Goal: Contribute content

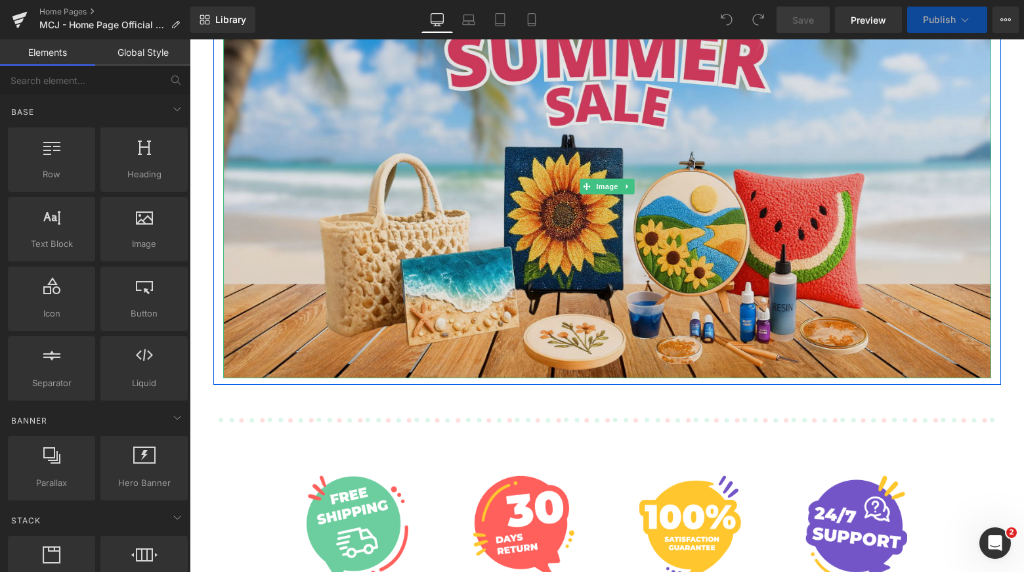
scroll to position [320, 0]
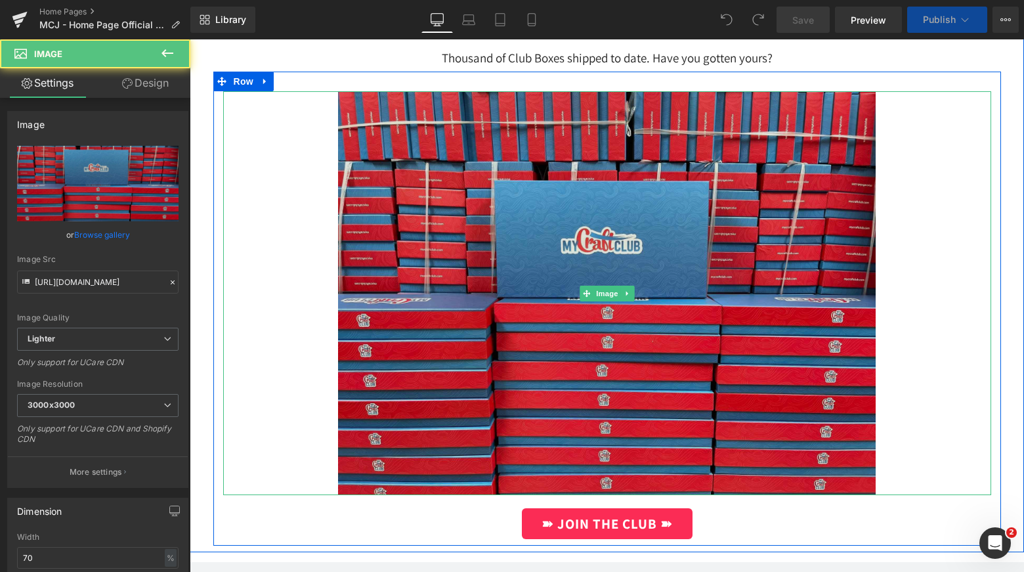
click at [598, 292] on div "Image" at bounding box center [607, 292] width 768 height 403
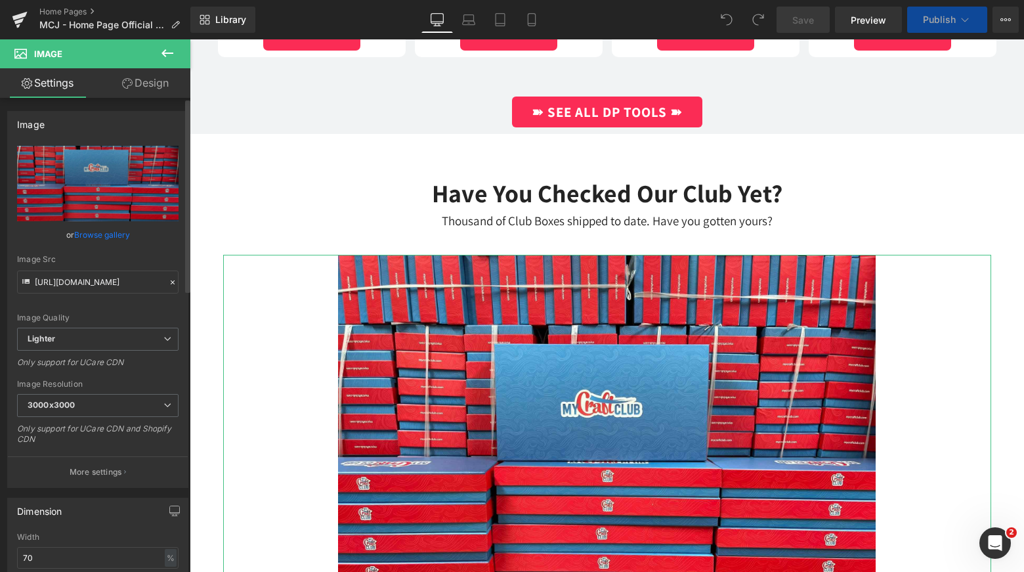
scroll to position [2085, 0]
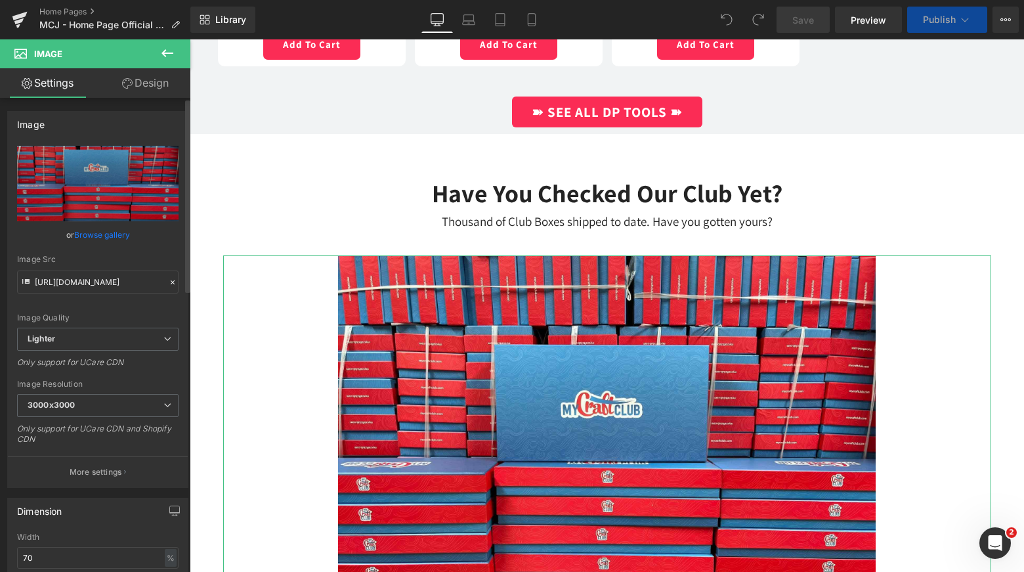
click at [92, 234] on link "Browse gallery" at bounding box center [102, 234] width 56 height 23
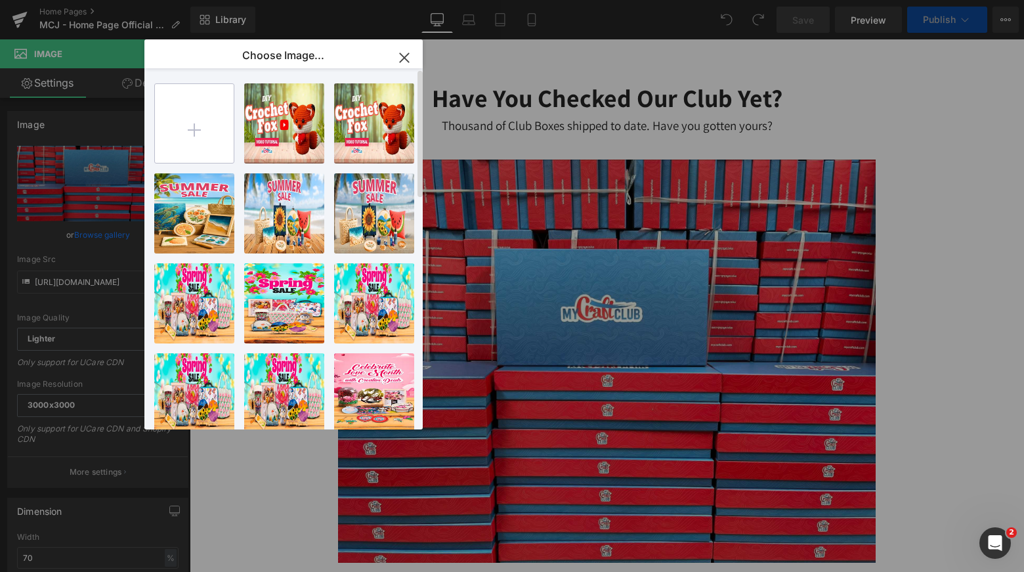
scroll to position [2625, 0]
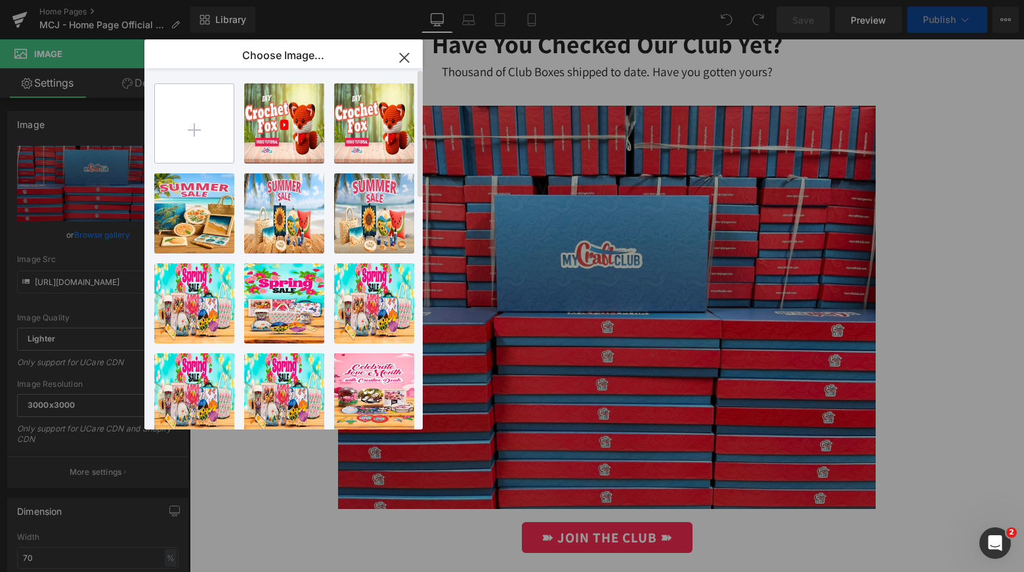
click at [192, 123] on input "file" at bounding box center [194, 123] width 79 height 79
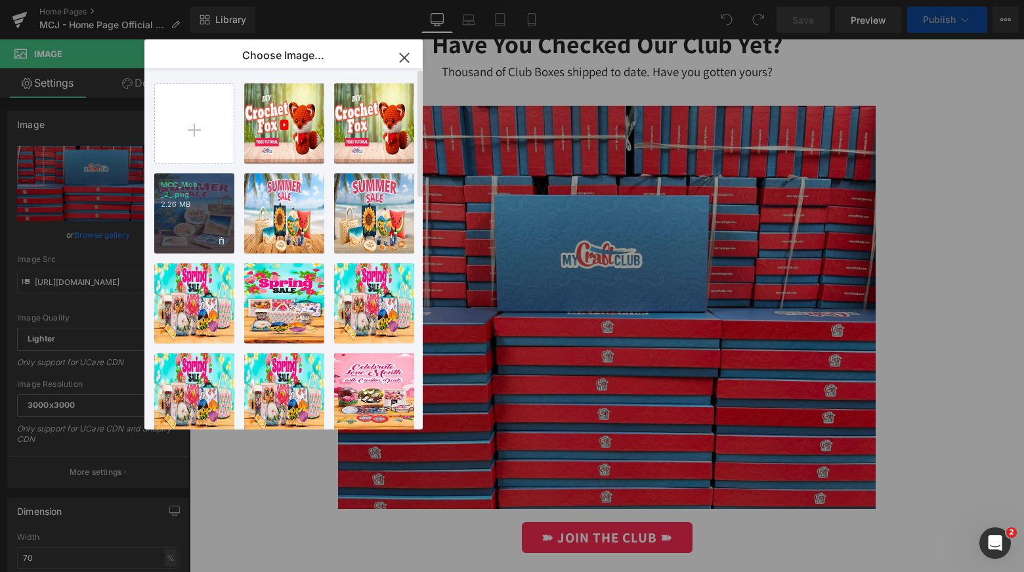
type input "C:\fakepath\photo_2025-08-27_16-30-15.jpg"
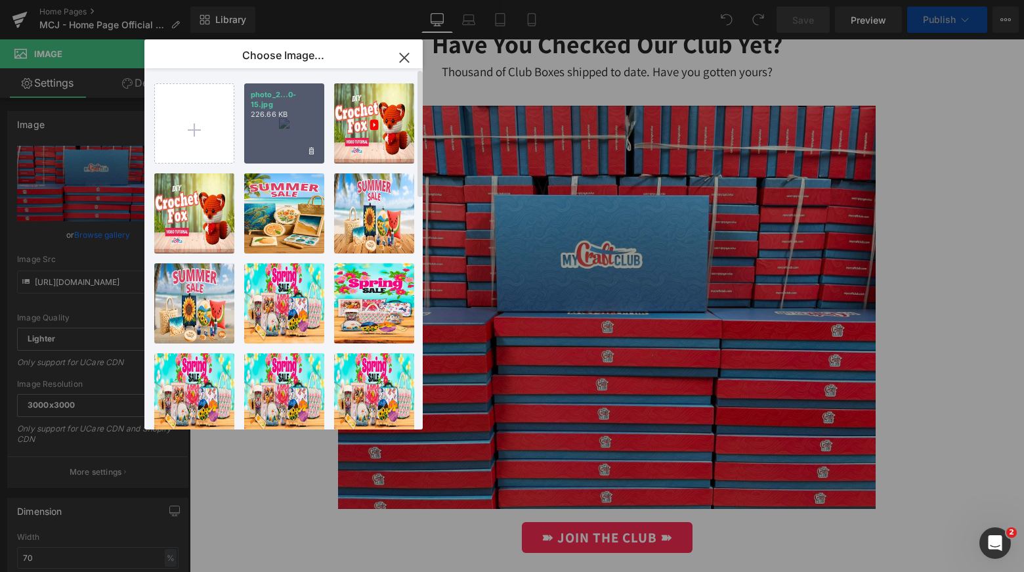
click at [286, 120] on div "photo_2...0-15.jpg 226.66 KB" at bounding box center [284, 123] width 80 height 80
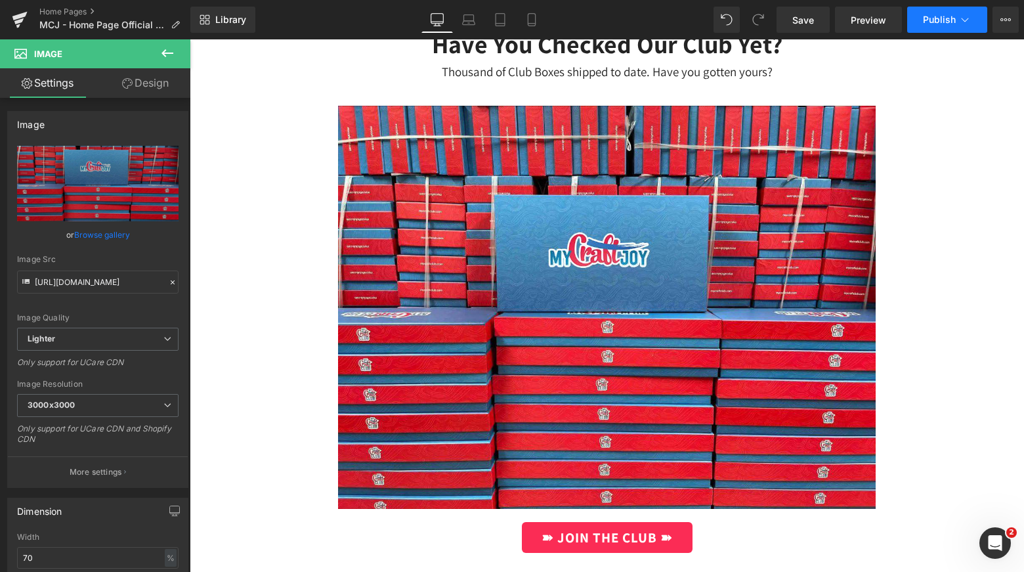
click at [940, 16] on span "Publish" at bounding box center [939, 19] width 33 height 11
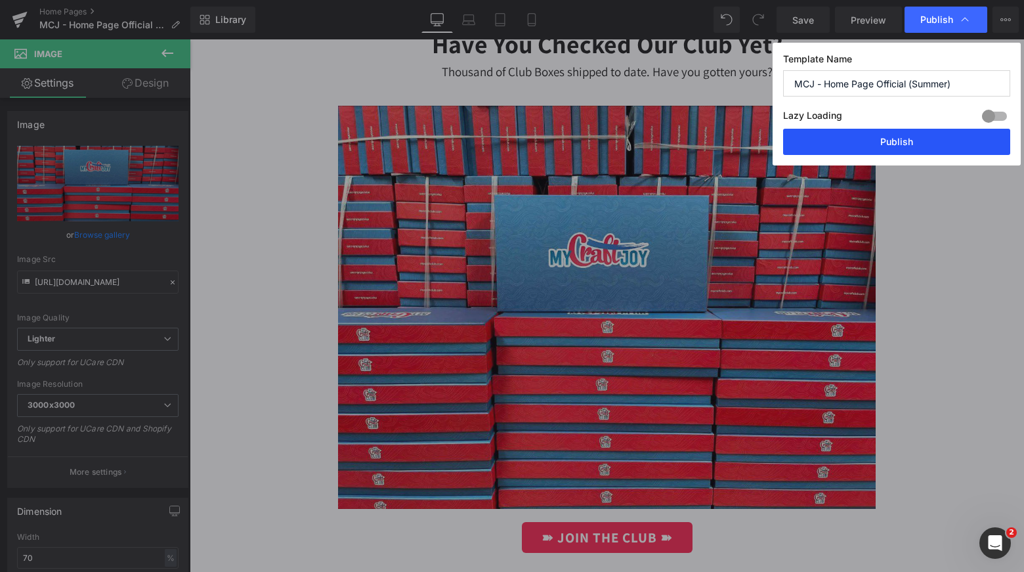
click at [892, 137] on button "Publish" at bounding box center [896, 142] width 227 height 26
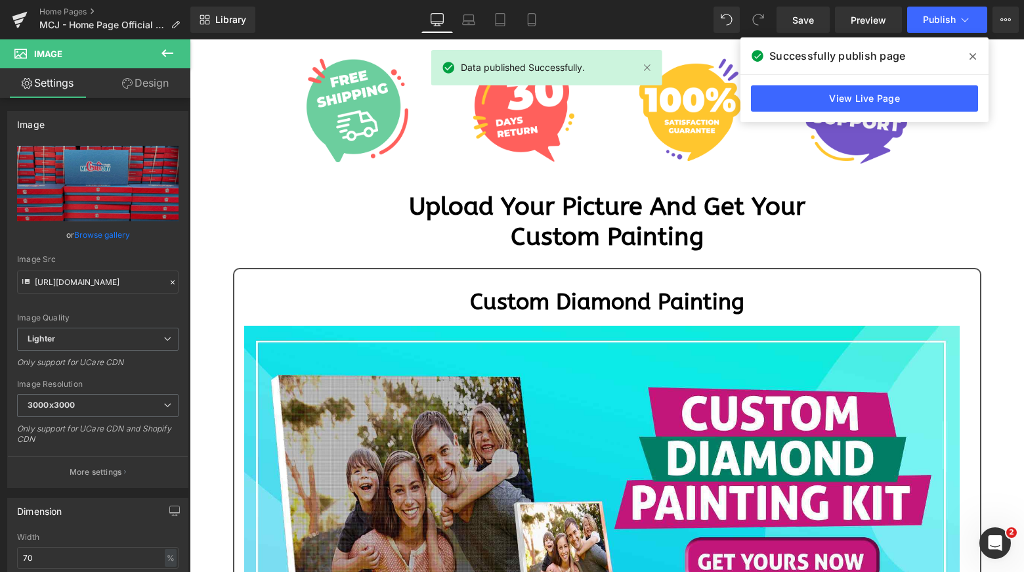
scroll to position [590, 0]
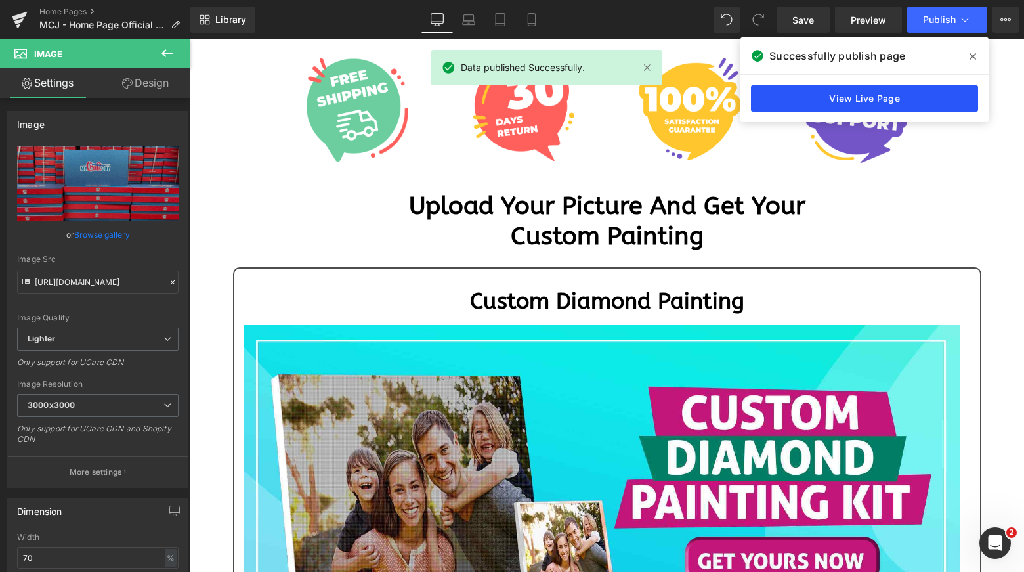
click at [893, 97] on link "View Live Page" at bounding box center [864, 98] width 227 height 26
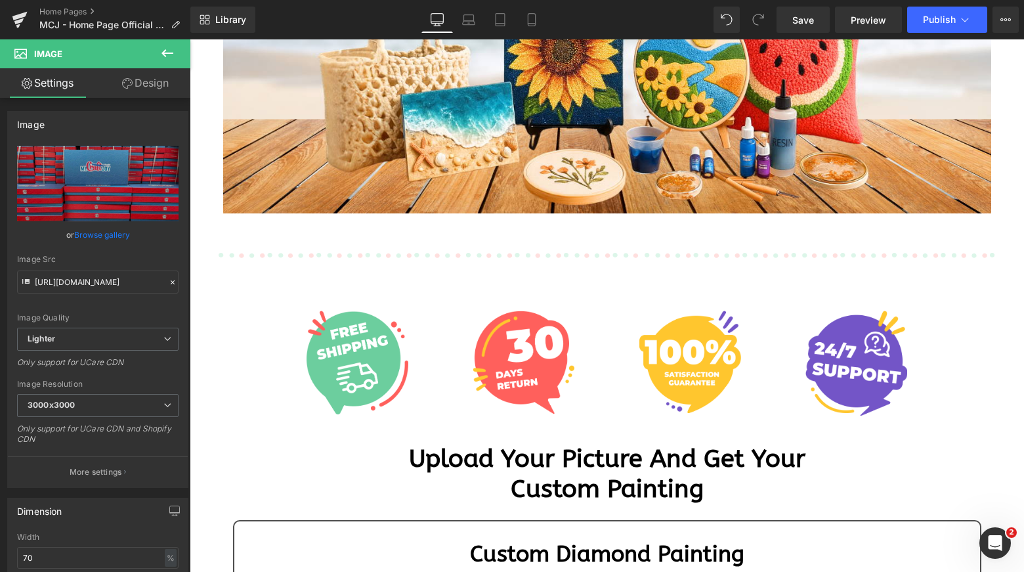
scroll to position [336, 0]
